Goal: Task Accomplishment & Management: Complete application form

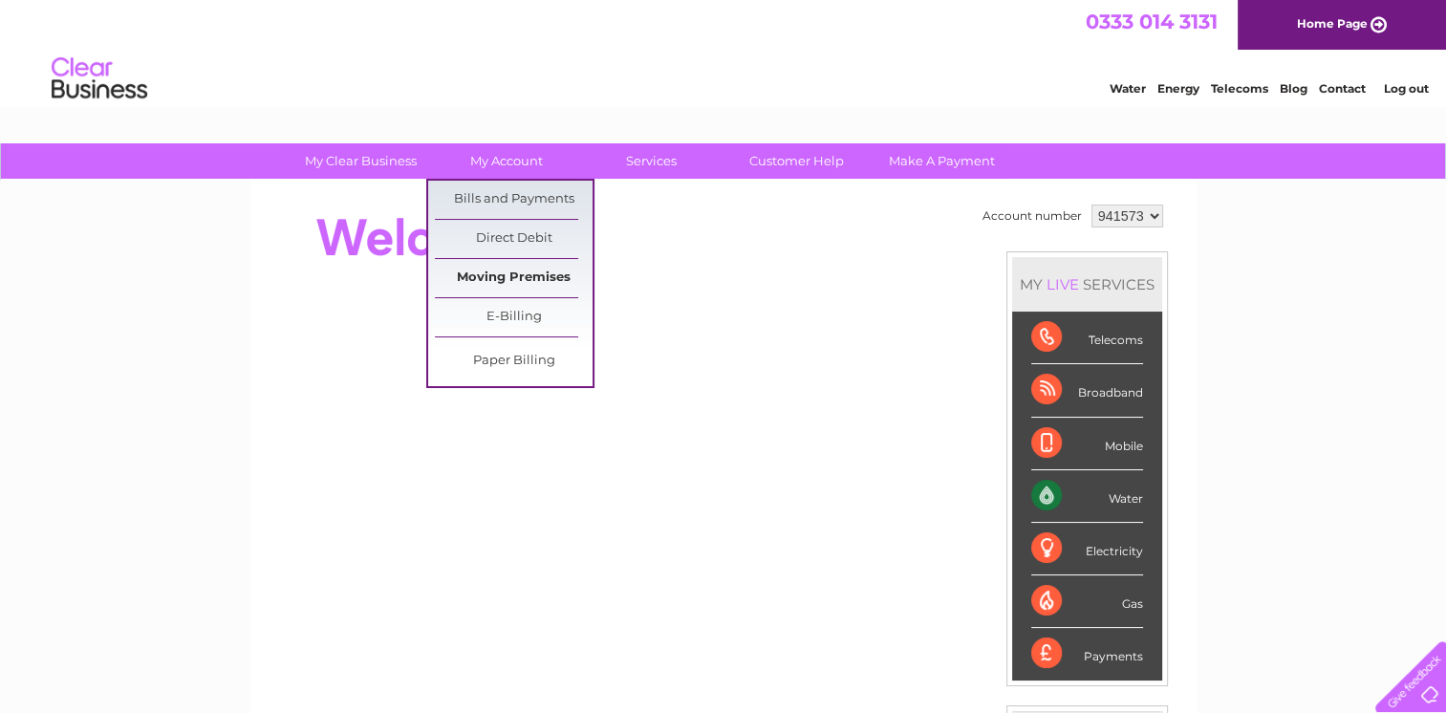
click at [531, 274] on link "Moving Premises" at bounding box center [514, 278] width 158 height 38
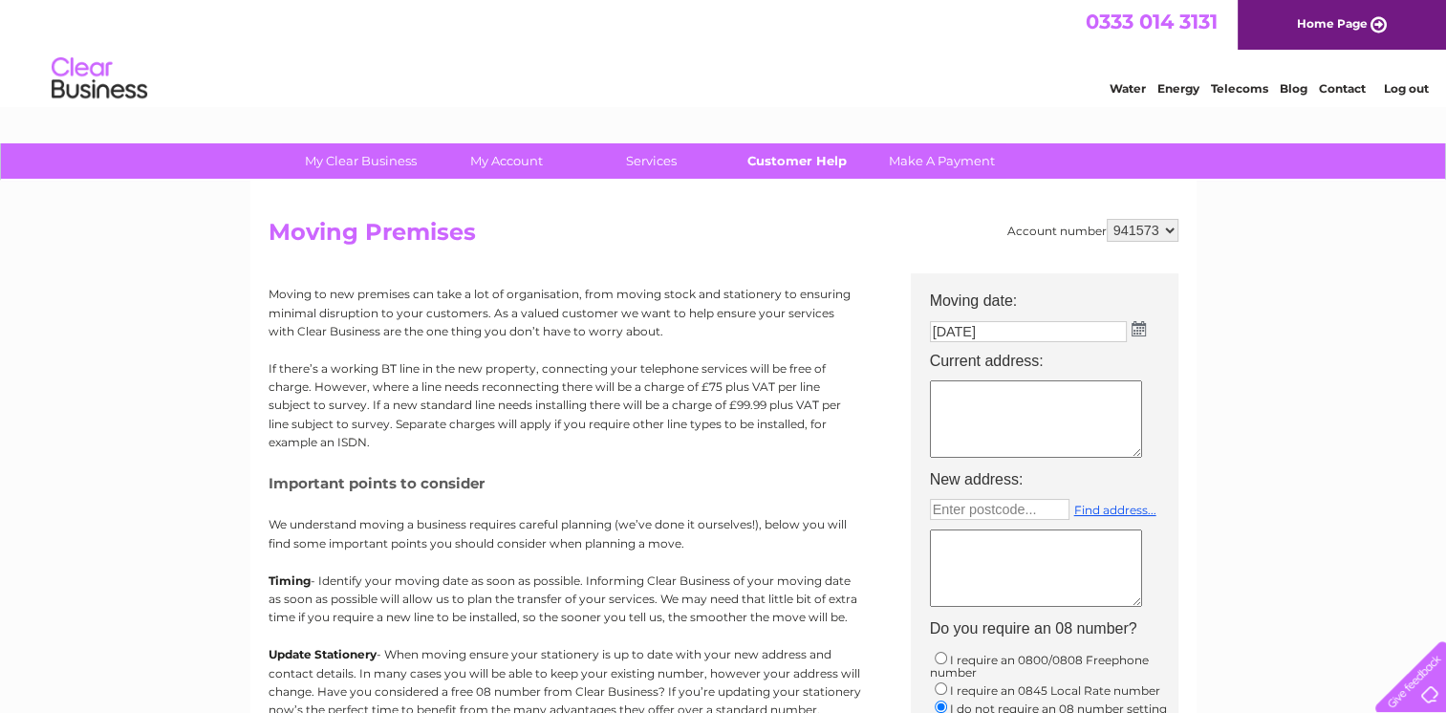
click at [804, 161] on link "Customer Help" at bounding box center [797, 160] width 158 height 35
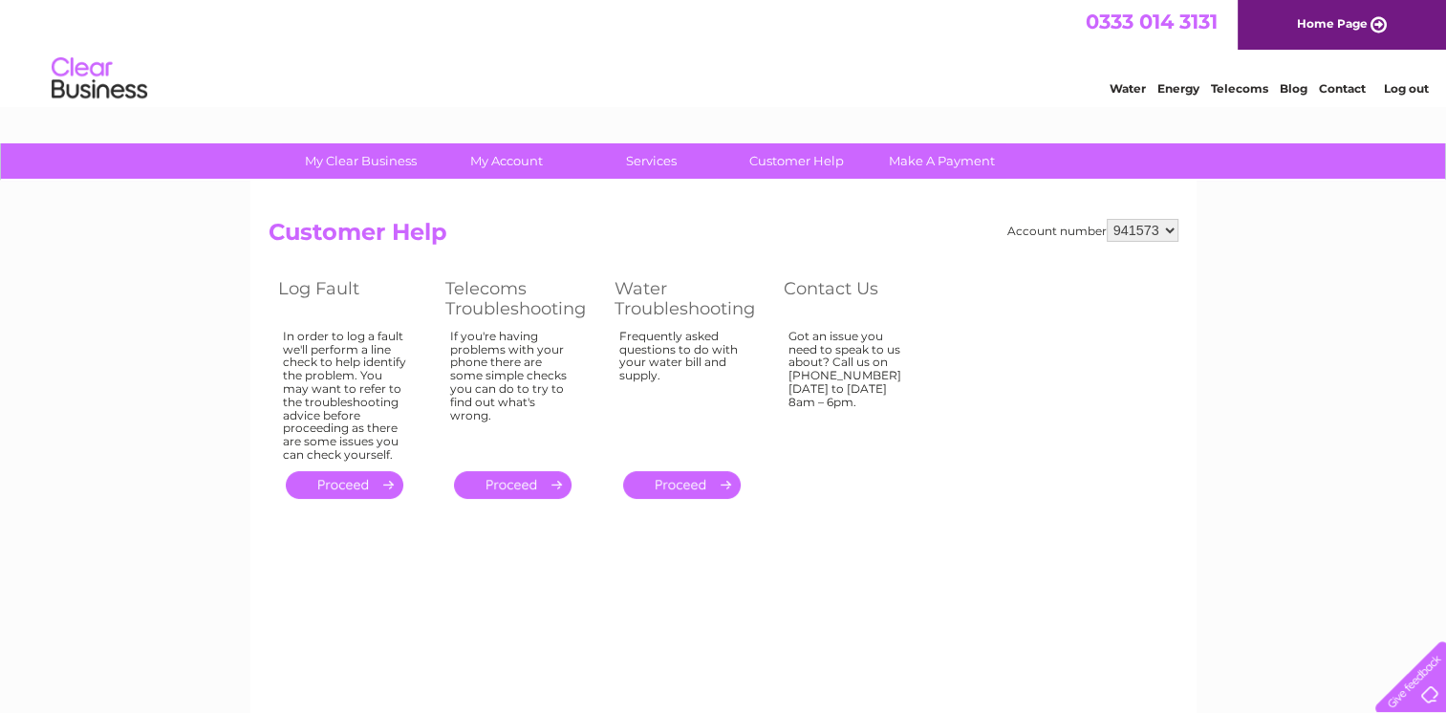
click at [703, 483] on link "." at bounding box center [682, 485] width 118 height 28
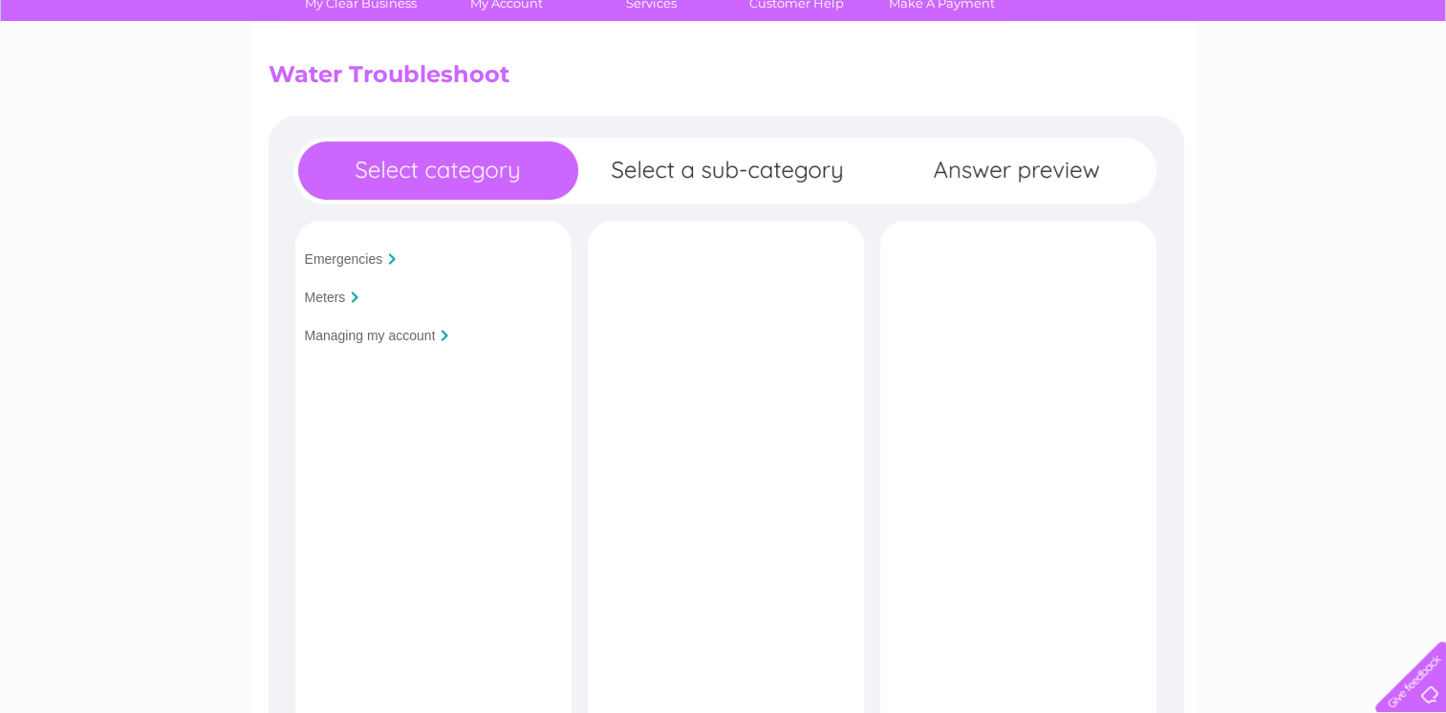
scroll to position [191, 0]
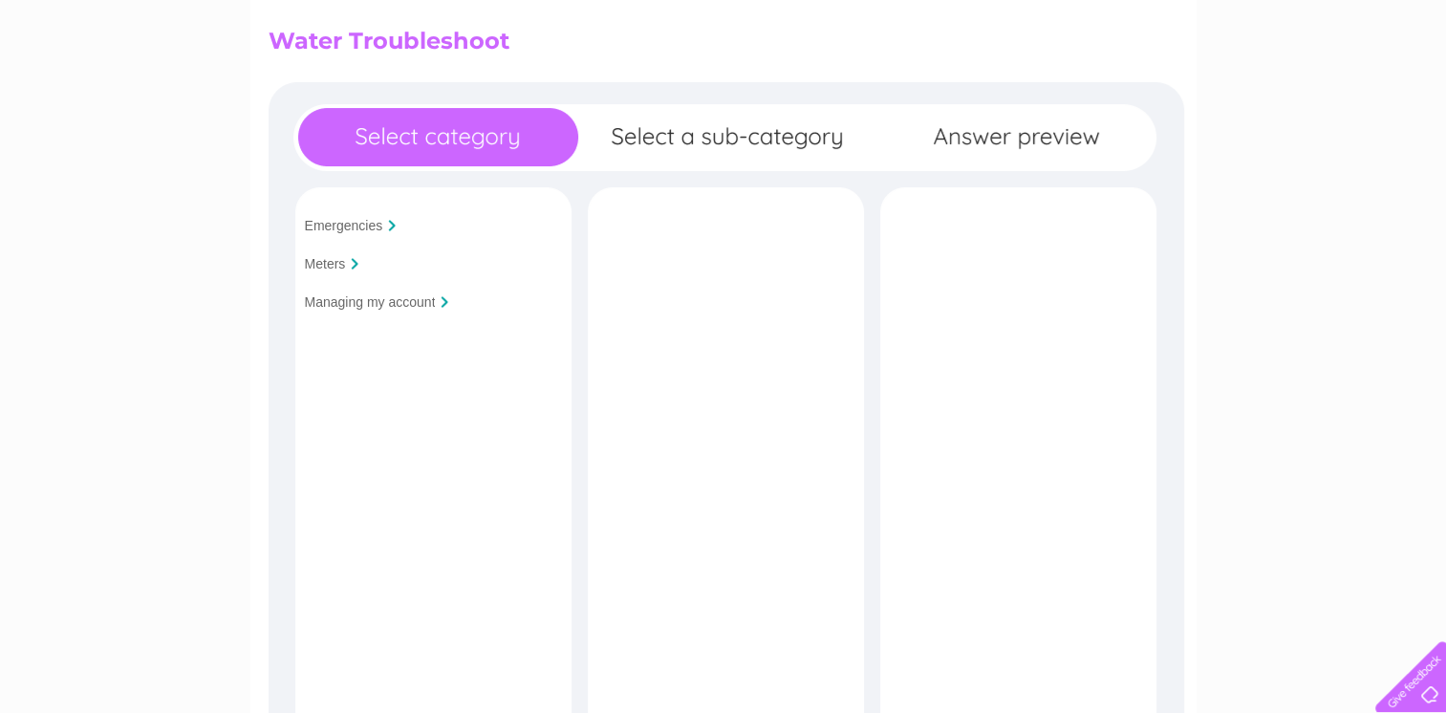
click at [420, 303] on input "Managing my account" at bounding box center [370, 301] width 131 height 15
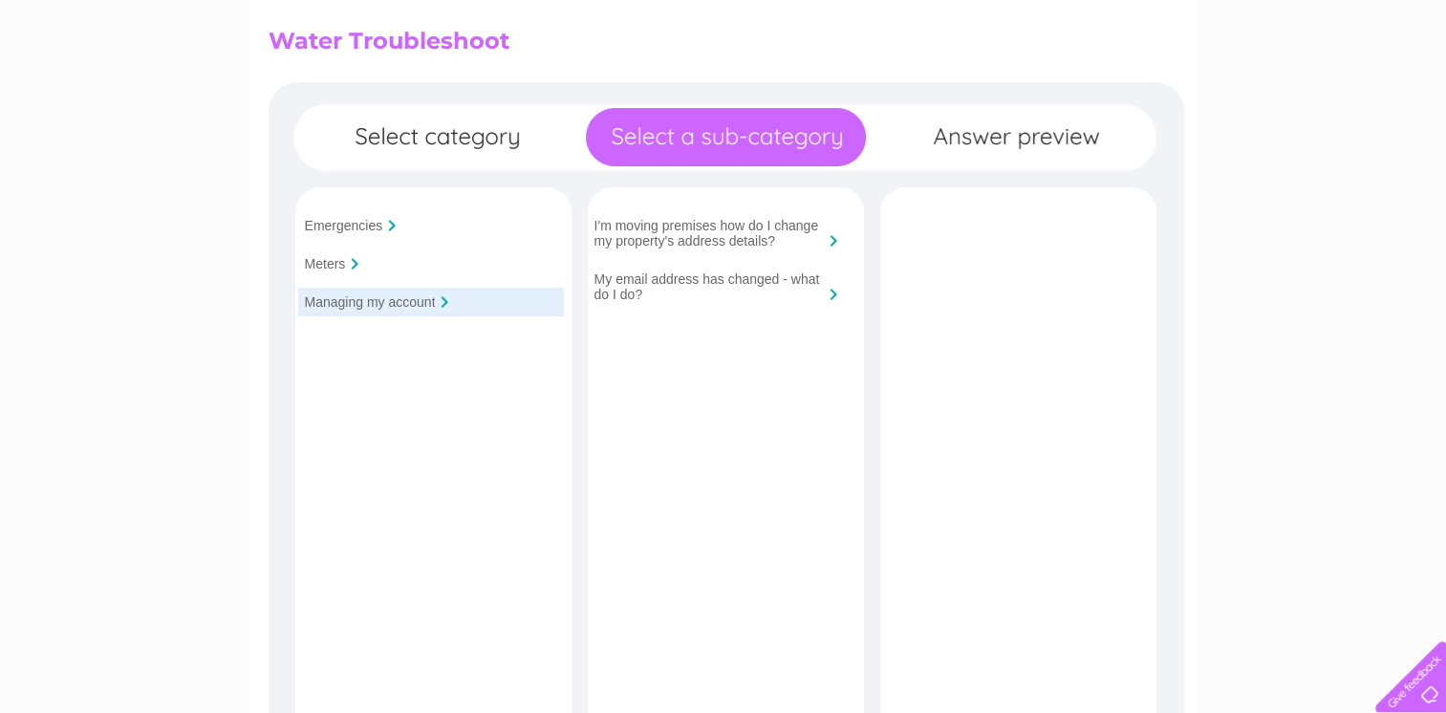
click at [680, 225] on input "I'm moving premises how do I change my property's address details?" at bounding box center [708, 233] width 229 height 31
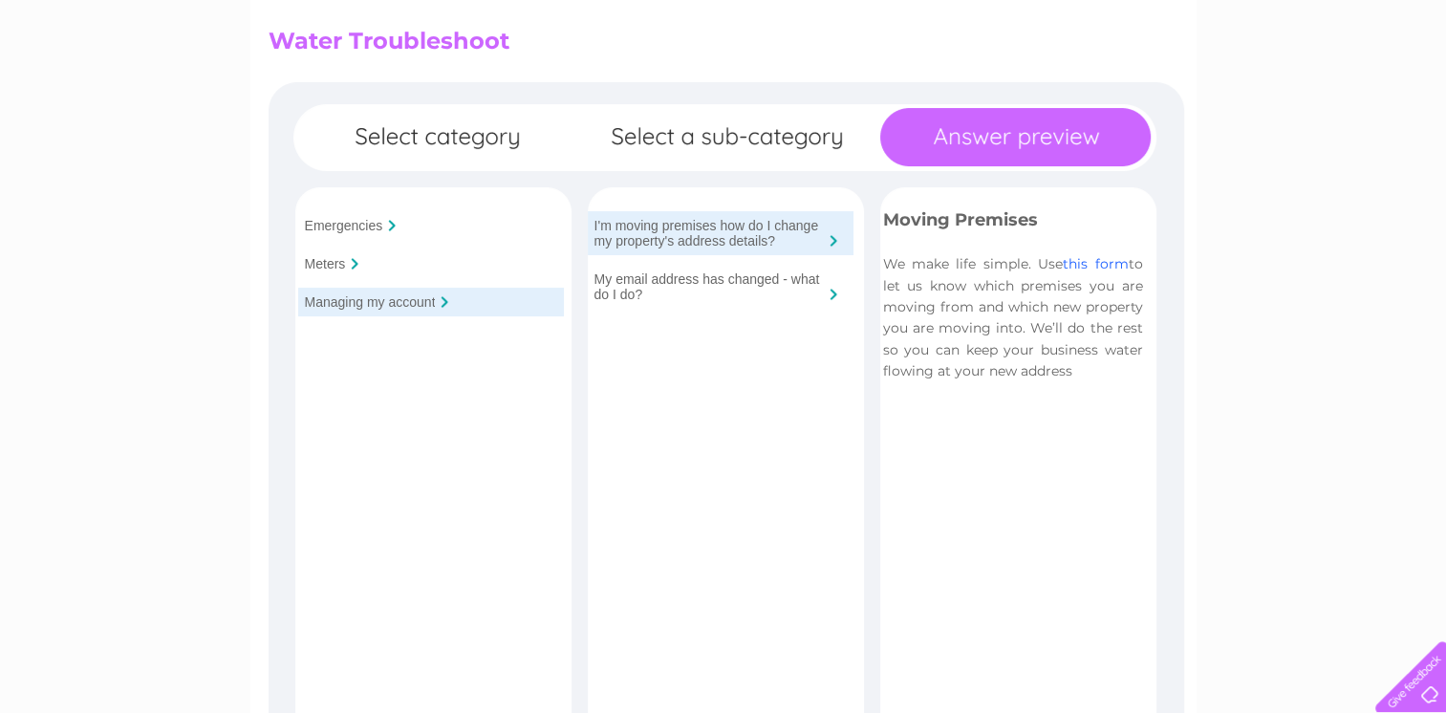
click at [1074, 261] on link "this form" at bounding box center [1094, 263] width 65 height 17
